Goal: Task Accomplishment & Management: Complete application form

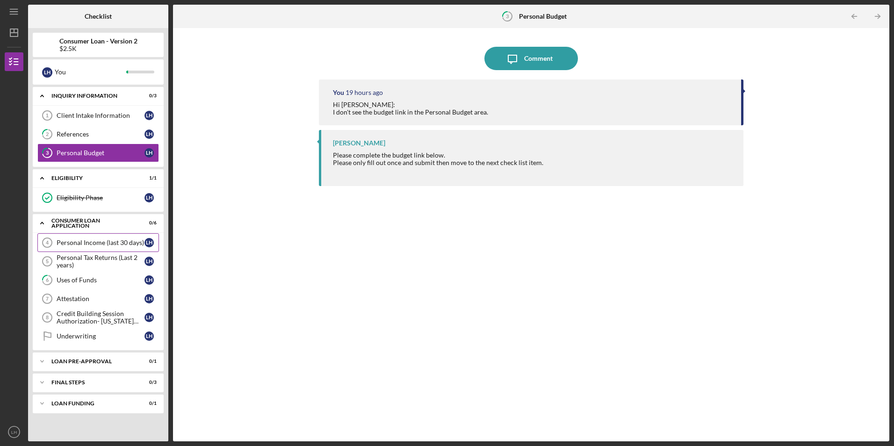
click at [87, 240] on div "Personal Income (last 30 days)" at bounding box center [101, 242] width 88 height 7
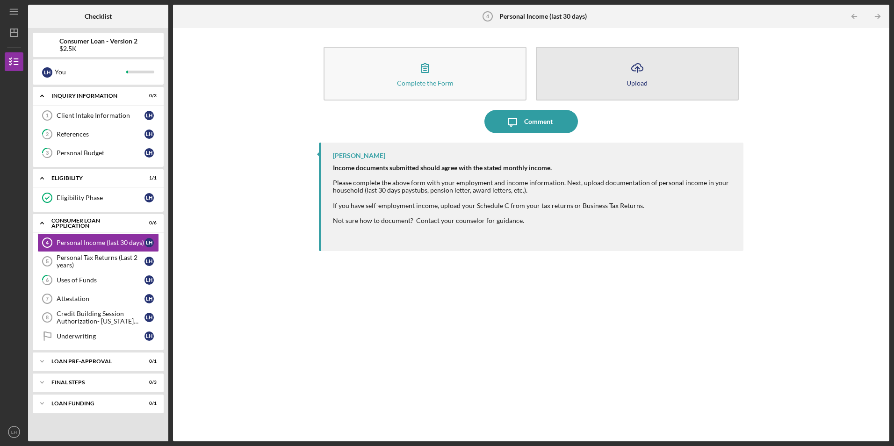
click at [650, 75] on button "Icon/Upload Upload" at bounding box center [637, 74] width 203 height 54
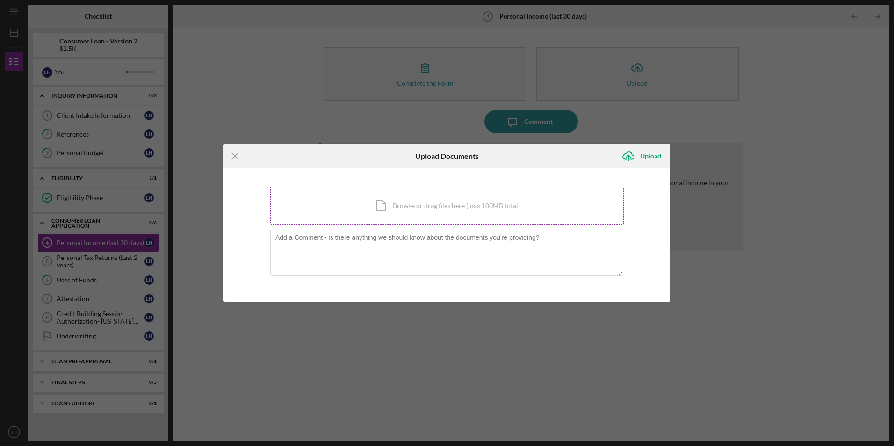
click at [407, 210] on div "Icon/Document Browse or drag files here (max 100MB total) Tap to choose files o…" at bounding box center [447, 206] width 354 height 38
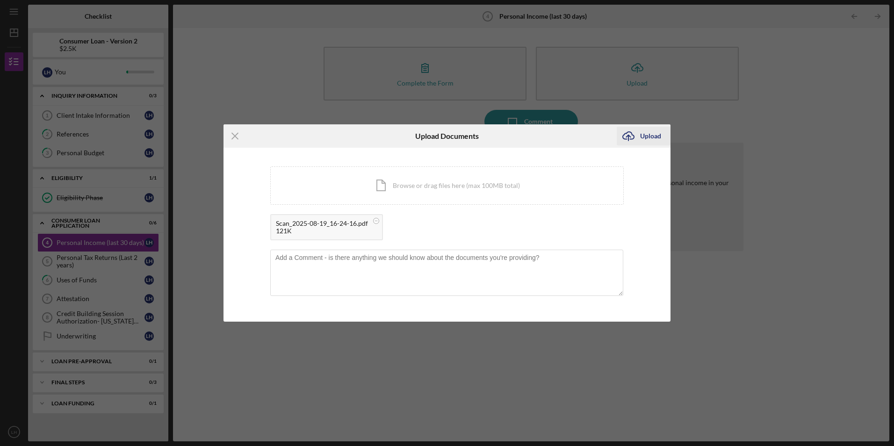
click at [649, 138] on div "Upload" at bounding box center [650, 136] width 21 height 19
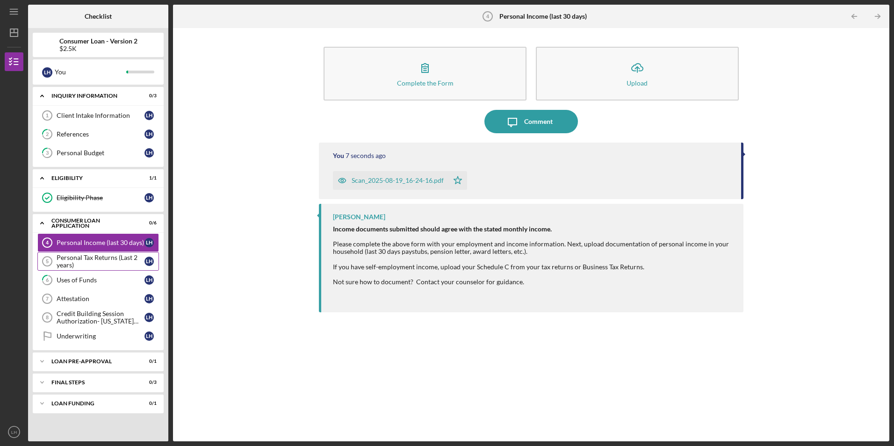
click at [87, 265] on div "Personal Tax Returns (Last 2 years)" at bounding box center [101, 261] width 88 height 15
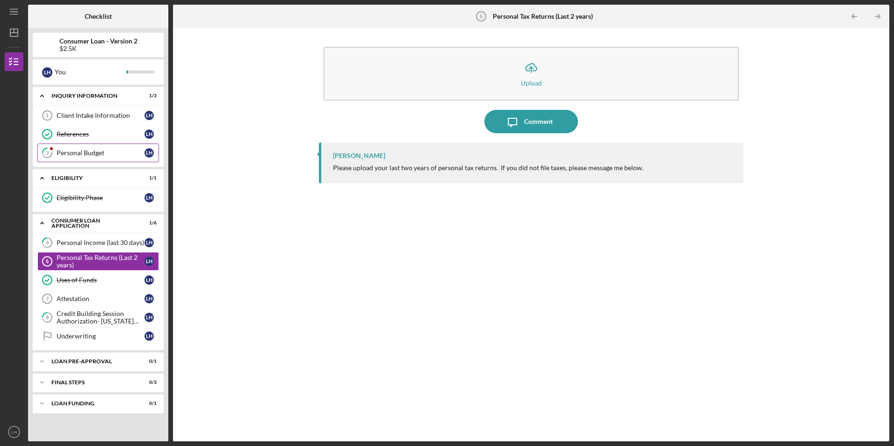
click at [94, 150] on div "Personal Budget" at bounding box center [101, 152] width 88 height 7
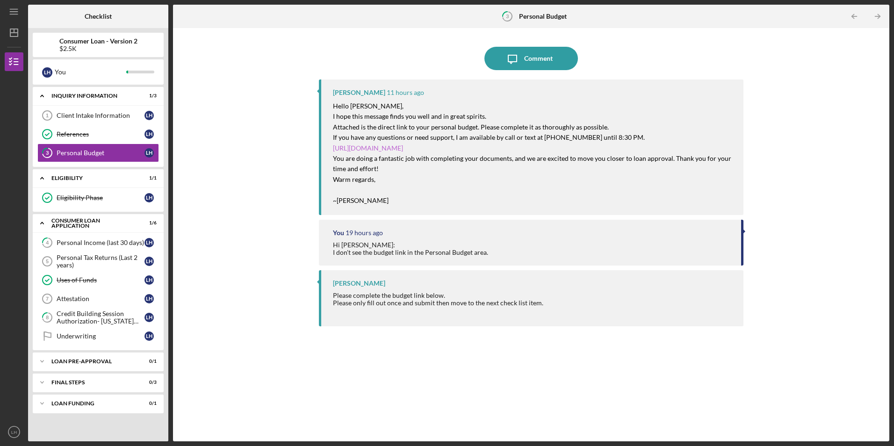
click at [403, 146] on link "[URL][DOMAIN_NAME]" at bounding box center [368, 148] width 70 height 8
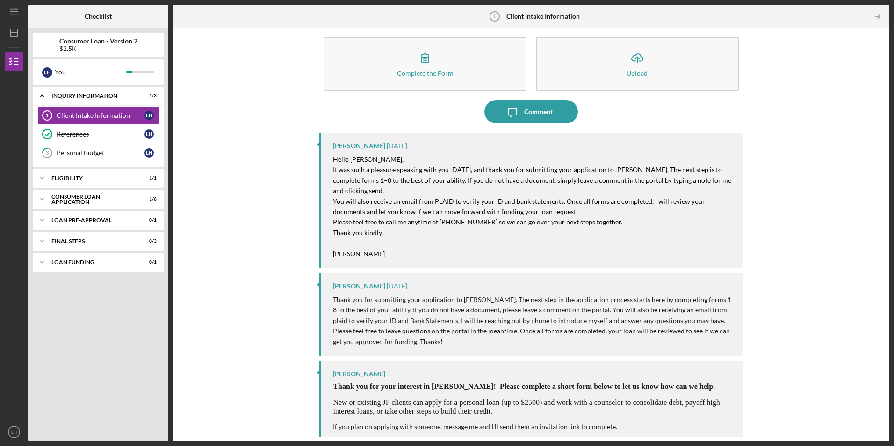
scroll to position [15, 0]
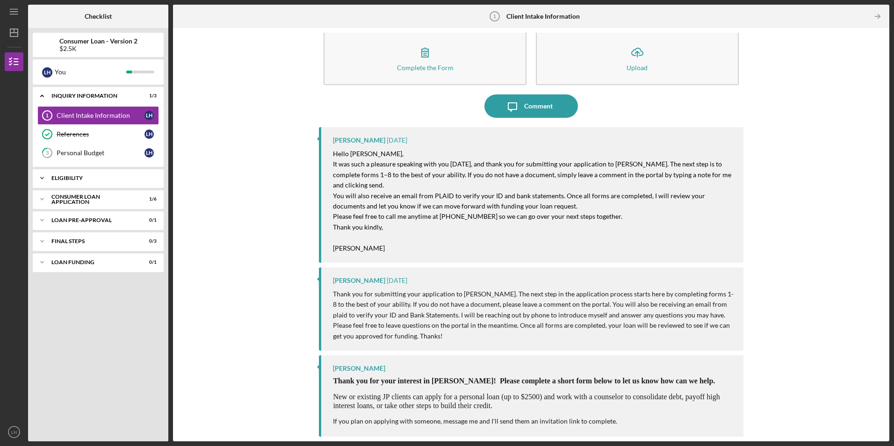
click at [39, 179] on icon "Icon/Expander" at bounding box center [42, 178] width 19 height 19
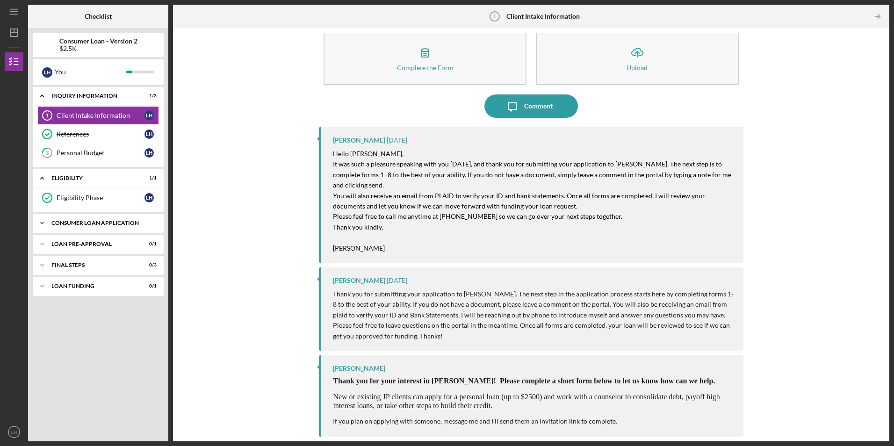
click at [43, 225] on icon "Icon/Expander" at bounding box center [42, 223] width 19 height 19
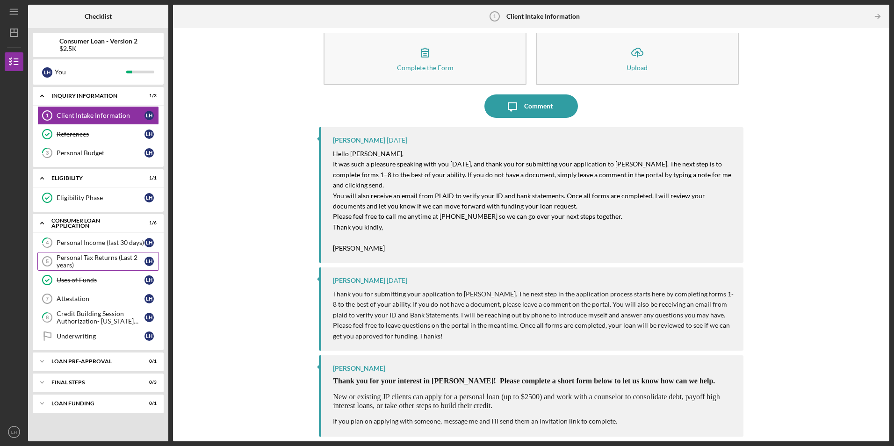
click at [80, 259] on div "Personal Tax Returns (Last 2 years)" at bounding box center [101, 261] width 88 height 15
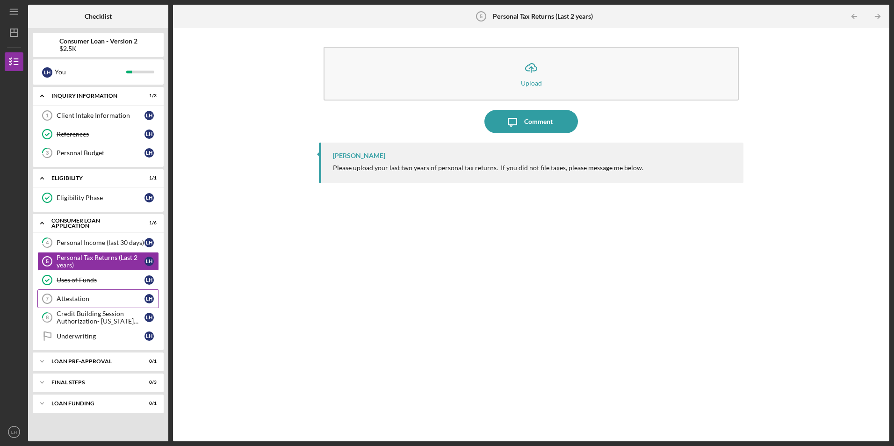
click at [102, 302] on div "Attestation" at bounding box center [101, 298] width 88 height 7
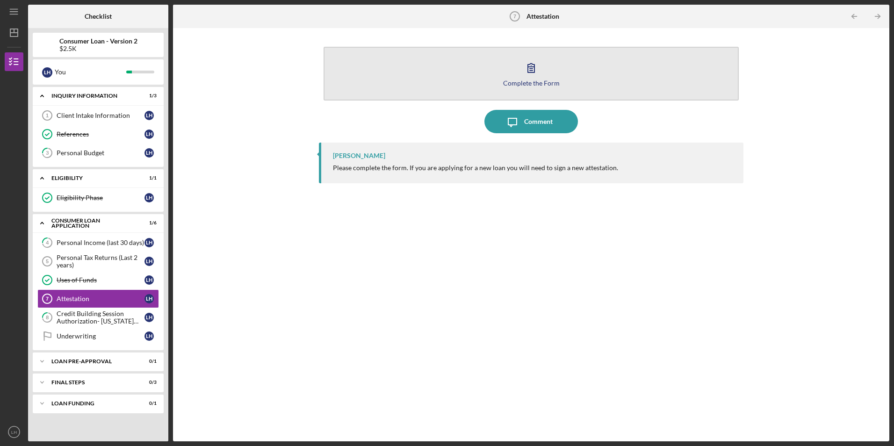
click at [516, 78] on button "Complete the Form Form" at bounding box center [531, 74] width 415 height 54
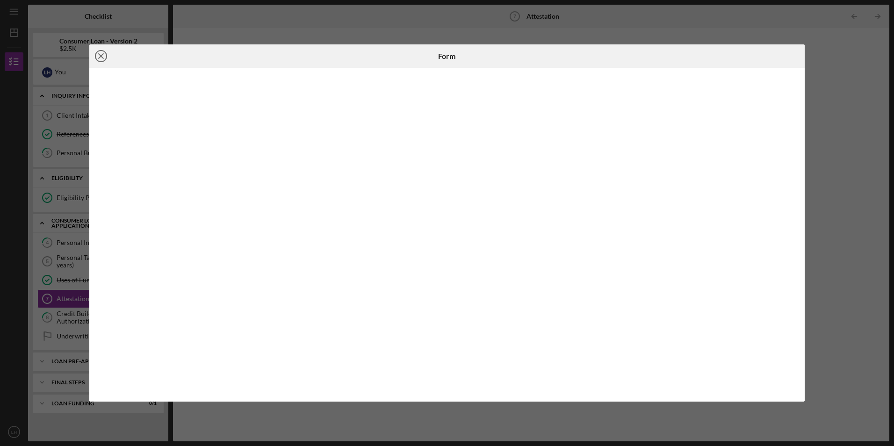
click at [107, 57] on circle at bounding box center [100, 56] width 11 height 11
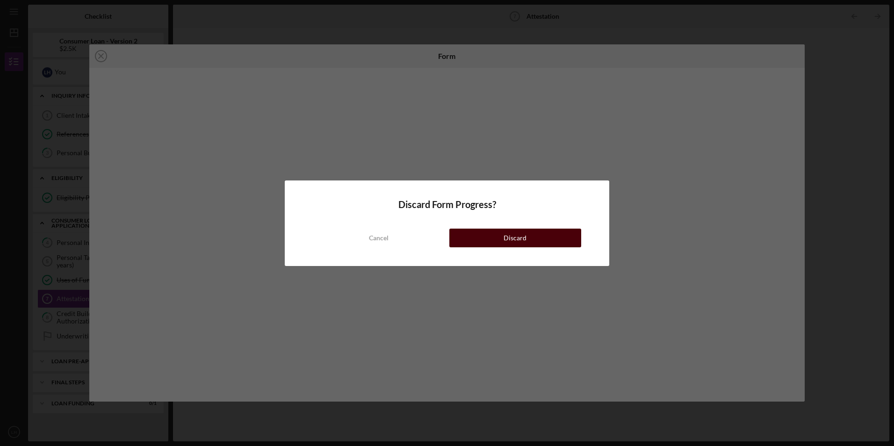
click at [499, 237] on button "Discard" at bounding box center [516, 238] width 132 height 19
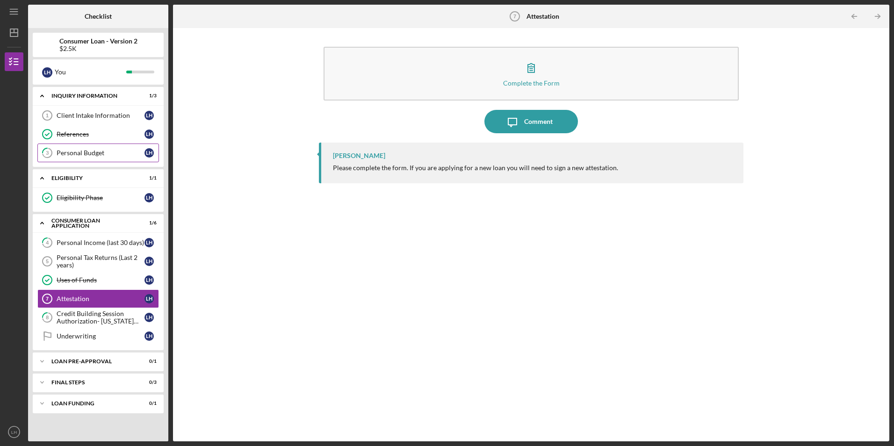
click at [88, 156] on div "Personal Budget" at bounding box center [101, 152] width 88 height 7
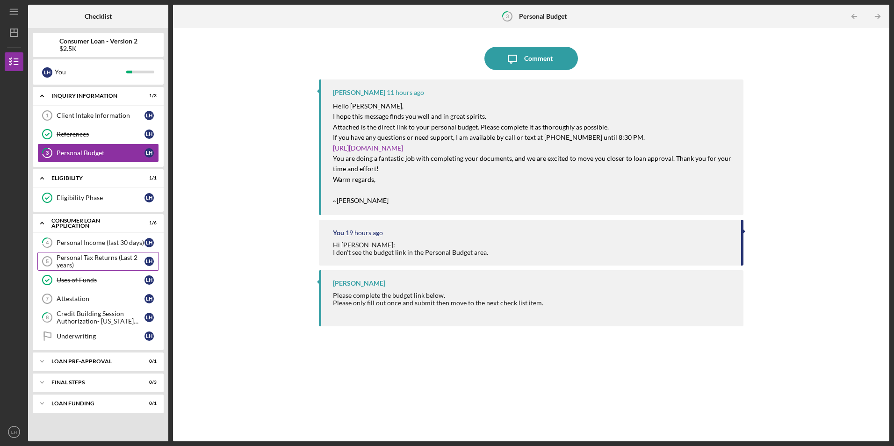
click at [84, 263] on div "Personal Tax Returns (Last 2 years)" at bounding box center [101, 261] width 88 height 15
